Goal: Task Accomplishment & Management: Manage account settings

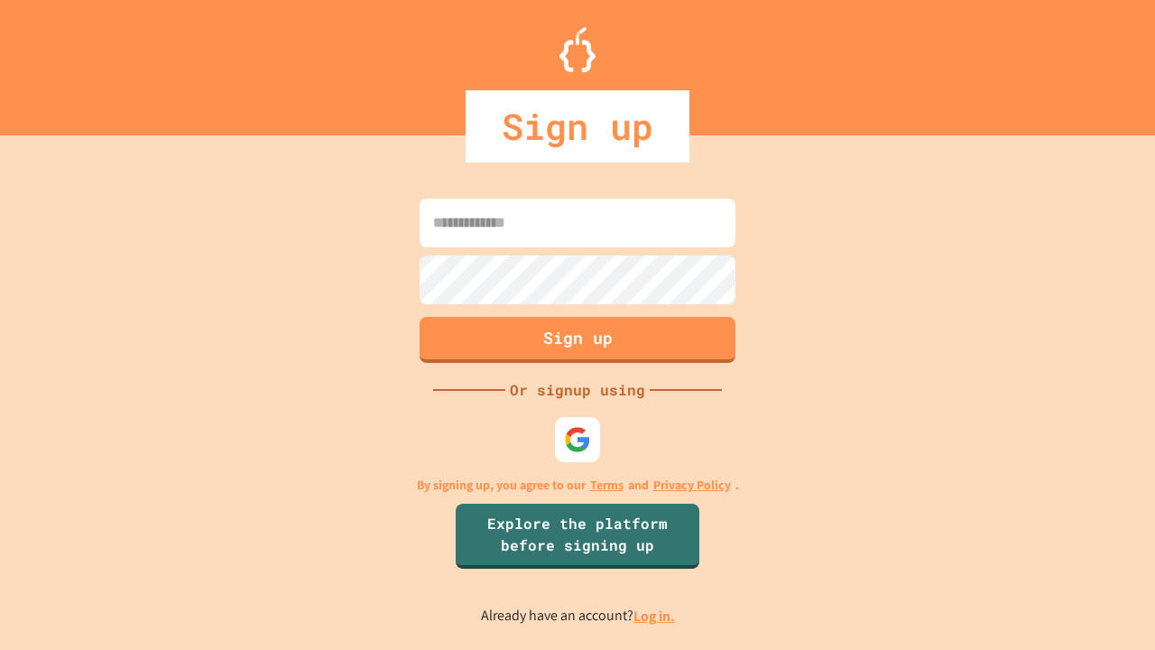
click at [655, 615] on link "Log in." at bounding box center [654, 615] width 42 height 19
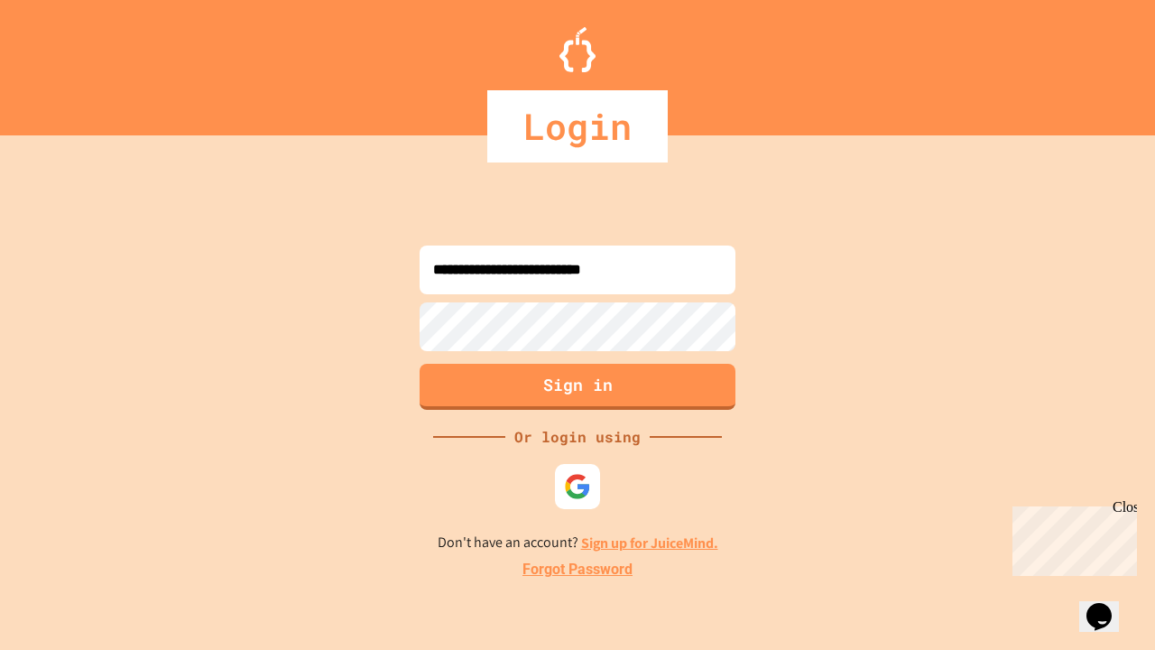
type input "**********"
